Goal: Answer question/provide support: Share knowledge or assist other users

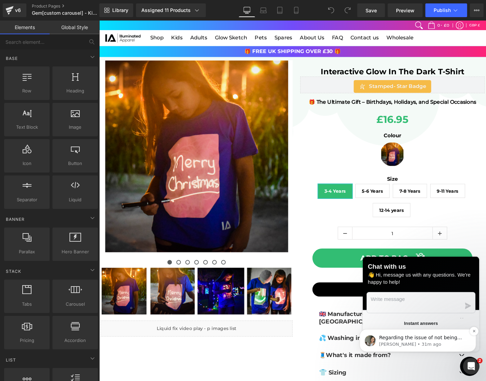
click at [397, 342] on p "[PERSON_NAME] • 31m ago" at bounding box center [423, 344] width 88 height 6
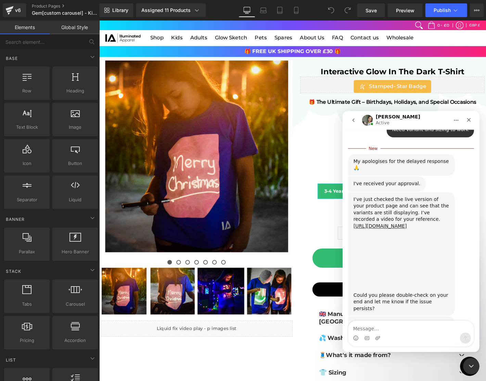
scroll to position [647, 0]
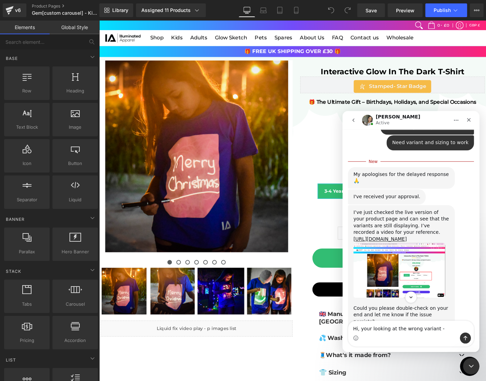
type textarea "Hi, your looking at the wrong variant - [URL][DOMAIN_NAME]"
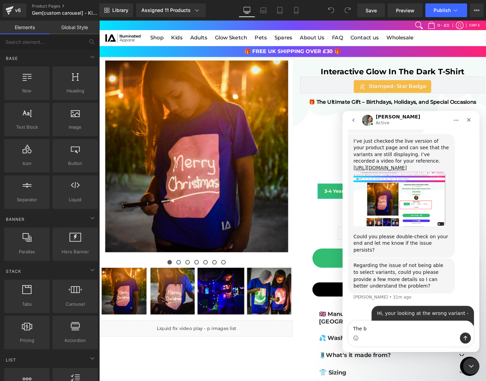
scroll to position [707, 0]
type textarea "The black T-shirt is our main product on this page"
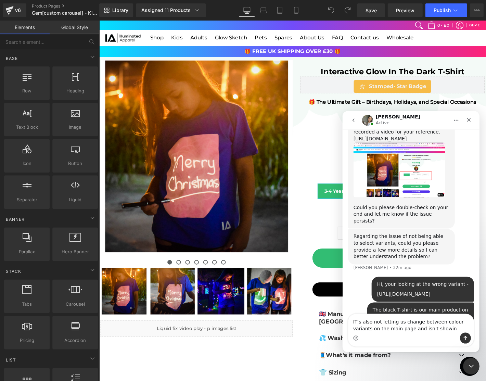
scroll to position [735, 0]
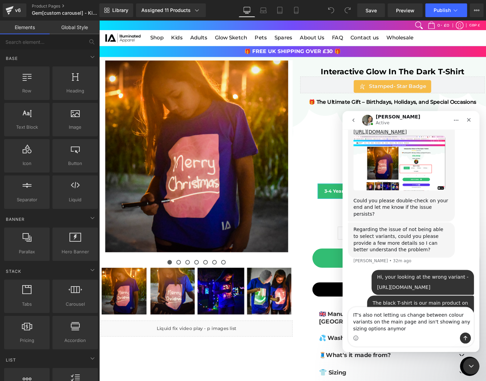
type textarea "IT's also not letting us change between colour variants on the main page and is…"
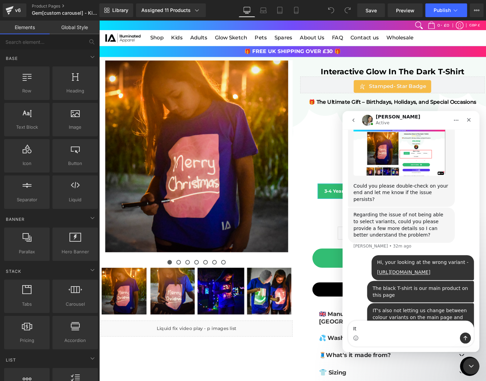
scroll to position [757, 0]
type textarea "It was before"
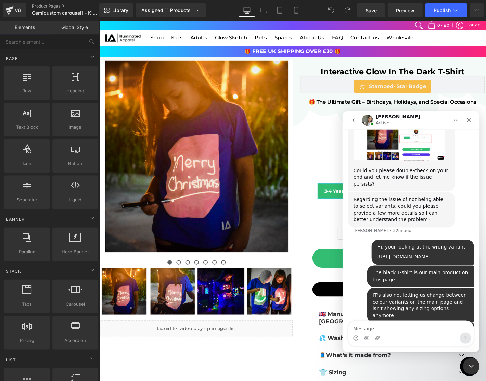
click at [417, 115] on div "Zoe Active" at bounding box center [405, 120] width 87 height 12
click at [210, 57] on div at bounding box center [243, 180] width 486 height 360
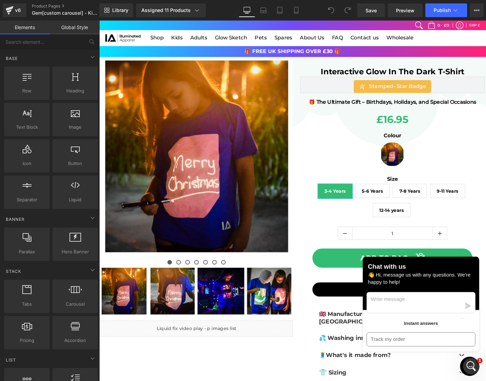
scroll to position [677, 0]
click at [310, 61] on span "Product" at bounding box center [306, 65] width 46 height 10
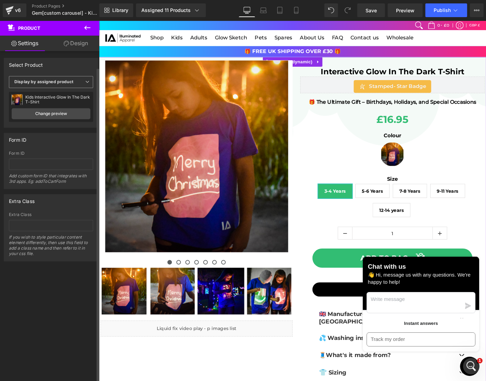
click at [47, 84] on span "Display by assigned product" at bounding box center [51, 82] width 84 height 12
click at [47, 102] on div "Select manually" at bounding box center [35, 103] width 32 height 5
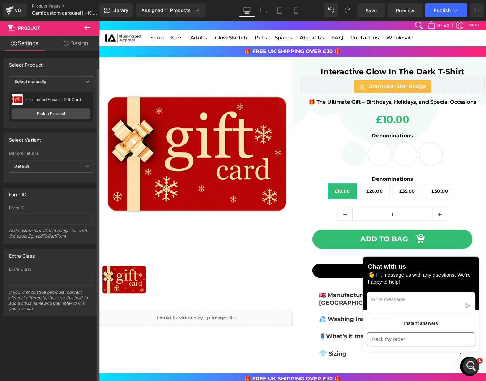
click at [42, 84] on span "Select manually" at bounding box center [51, 82] width 84 height 12
click at [40, 92] on div "Display by assigned product" at bounding box center [47, 92] width 56 height 5
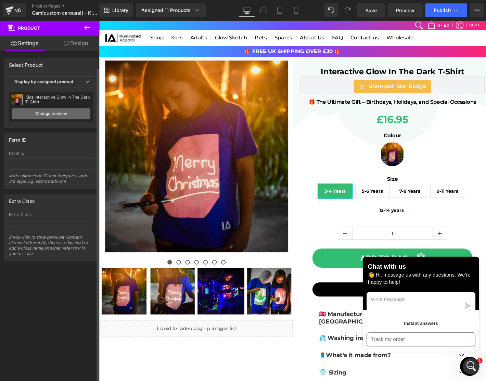
click at [48, 114] on link "Change preview" at bounding box center [51, 113] width 79 height 11
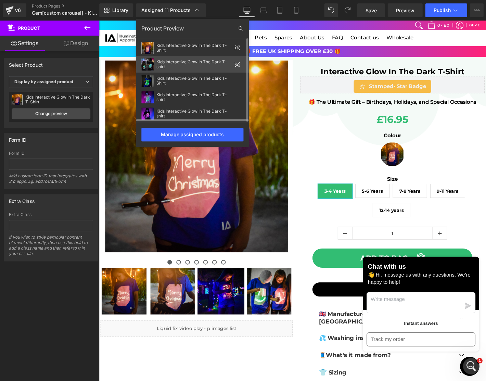
click at [193, 66] on div "Kids Interactive Glow In The Dark T-shirt" at bounding box center [193, 65] width 75 height 10
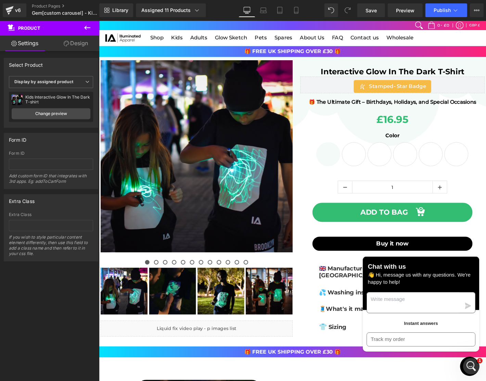
click at [428, 316] on textarea "Message us" at bounding box center [435, 322] width 101 height 22
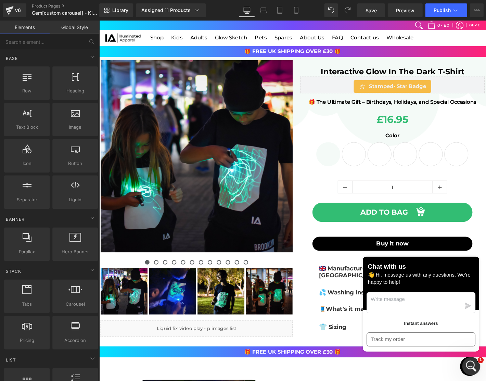
click at [467, 364] on icon "Open Intercom Messenger" at bounding box center [470, 364] width 11 height 11
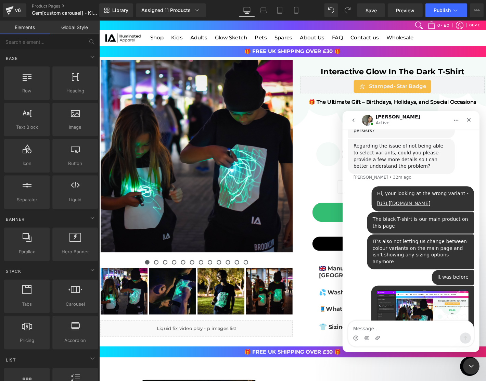
scroll to position [827, 0]
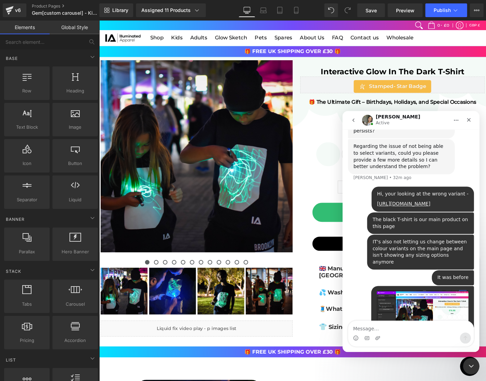
click at [403, 331] on textarea "Message…" at bounding box center [410, 327] width 125 height 12
type textarea "This vartiant"
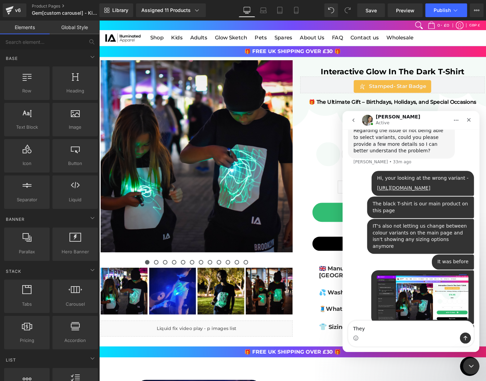
scroll to position [842, 0]
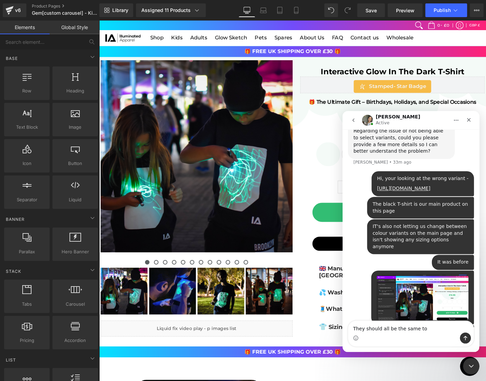
type textarea "They should all be the same too"
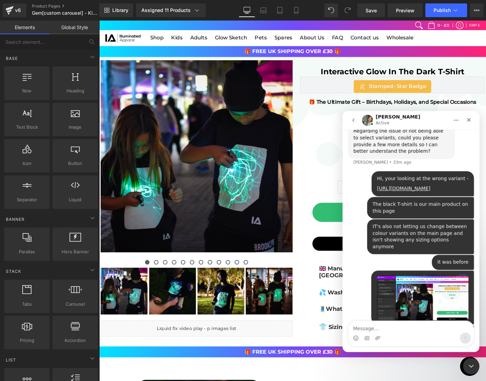
scroll to position [858, 0]
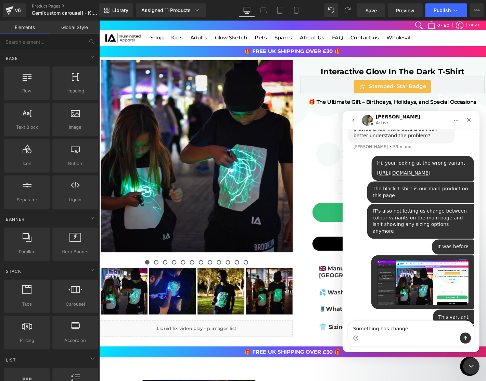
type textarea "Something has changed"
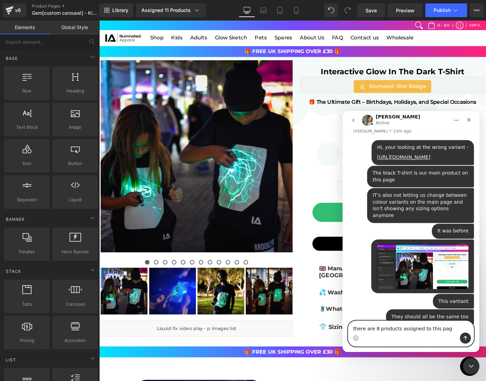
type textarea "there are 8 products assigned to this page"
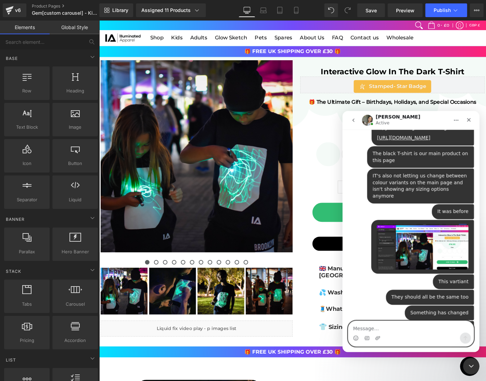
scroll to position [909, 0]
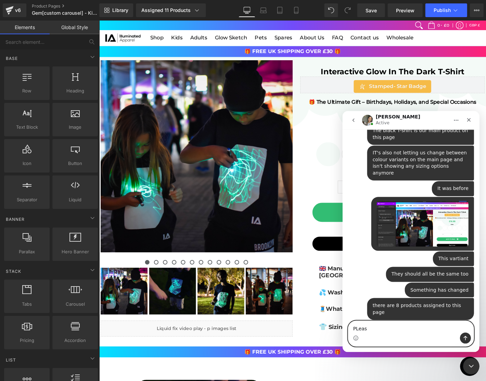
type textarea "PLease"
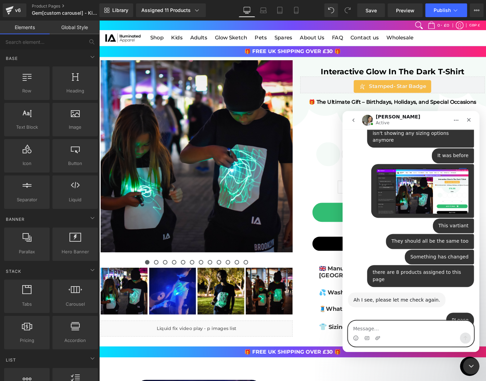
scroll to position [1037, 0]
